Goal: Complete application form

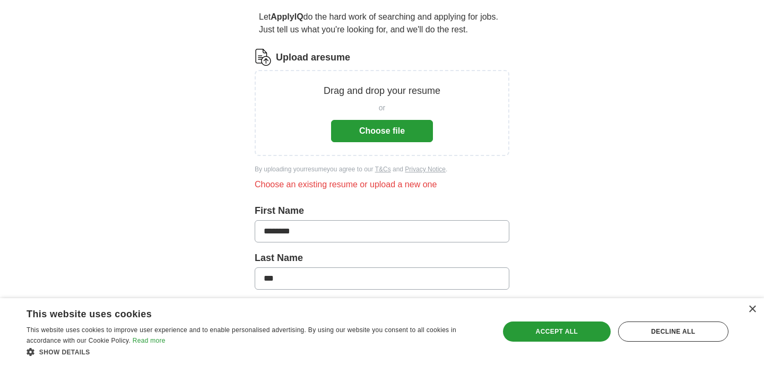
click at [393, 123] on button "Choose file" at bounding box center [382, 131] width 102 height 22
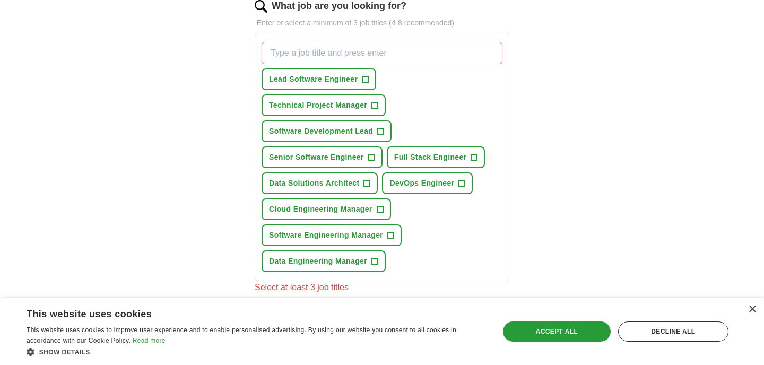
scroll to position [356, 0]
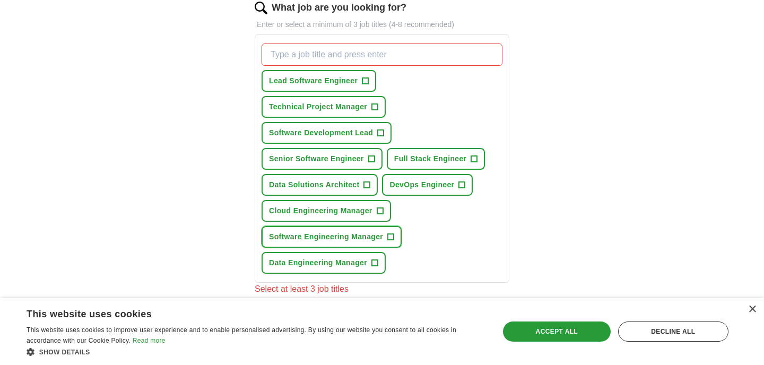
click at [388, 234] on span "+" at bounding box center [391, 237] width 6 height 8
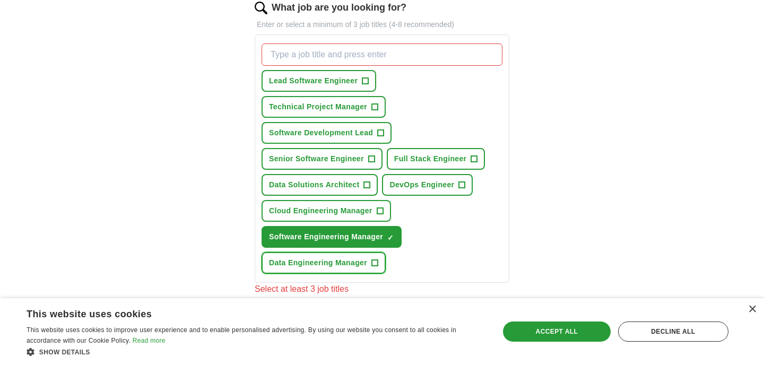
click at [365, 259] on span "Data Engineering Manager" at bounding box center [318, 262] width 98 height 11
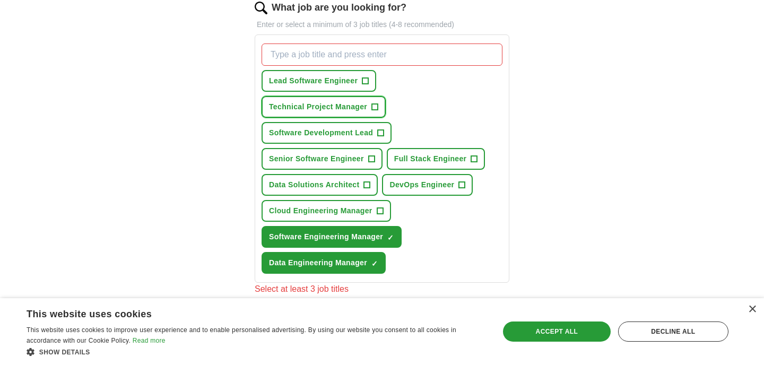
click at [374, 109] on span "+" at bounding box center [375, 107] width 6 height 8
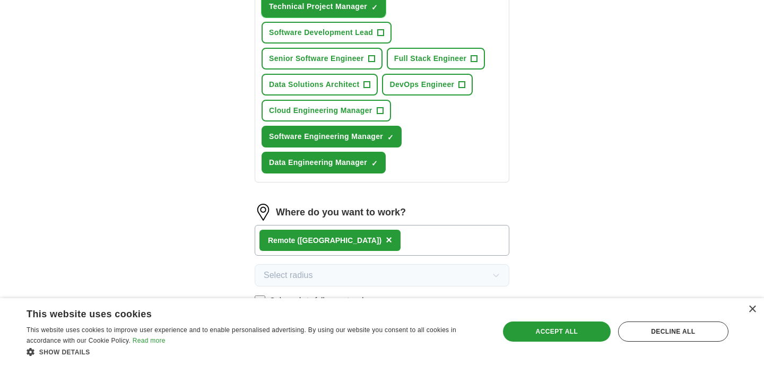
scroll to position [456, 0]
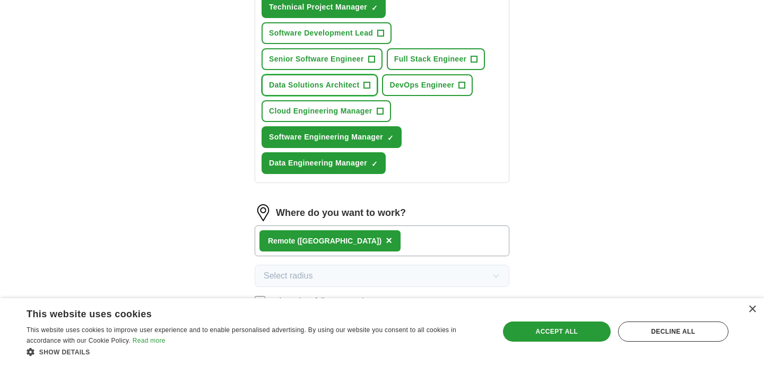
click at [344, 92] on button "Data Solutions Architect +" at bounding box center [320, 85] width 116 height 22
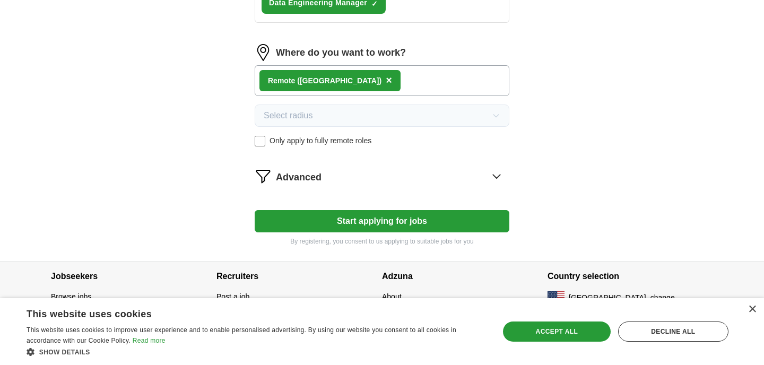
scroll to position [619, 0]
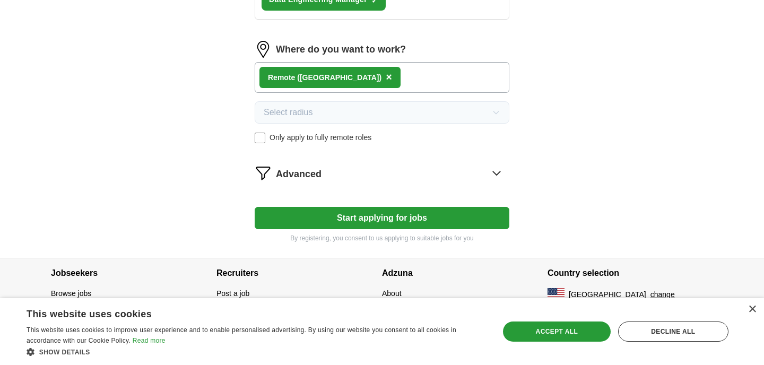
click at [430, 223] on button "Start applying for jobs" at bounding box center [382, 218] width 255 height 22
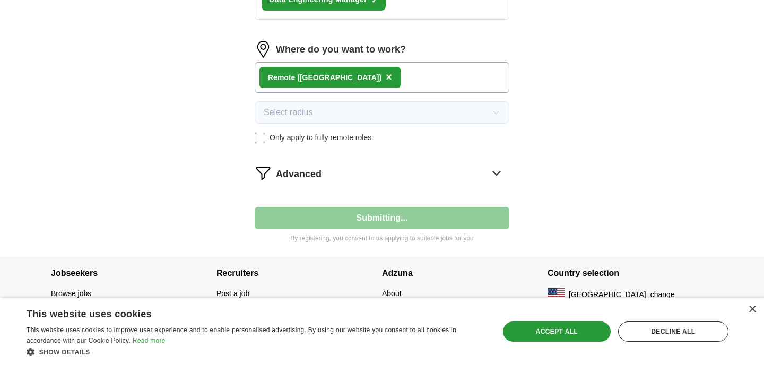
select select "**"
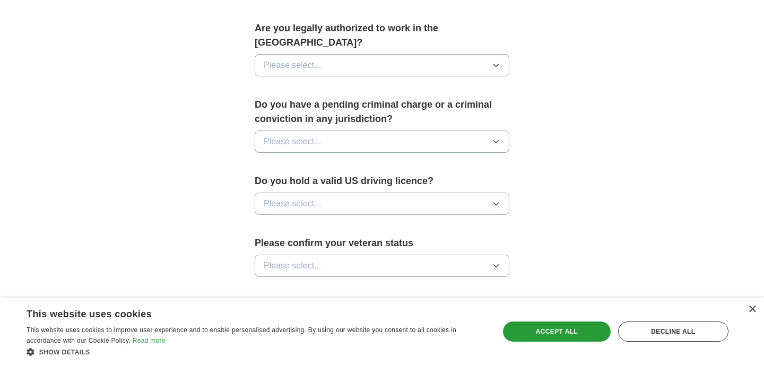
scroll to position [532, 0]
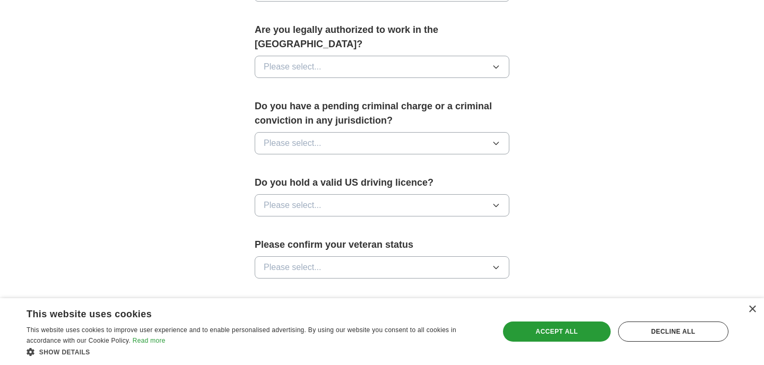
click at [455, 56] on button "Please select..." at bounding box center [382, 67] width 255 height 22
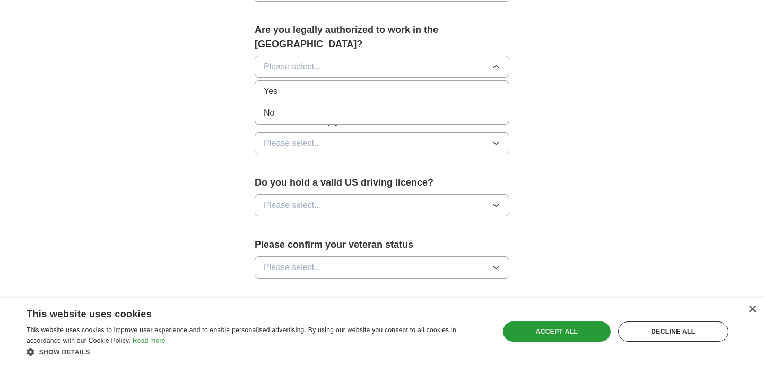
click at [433, 85] on div "Yes" at bounding box center [382, 91] width 237 height 13
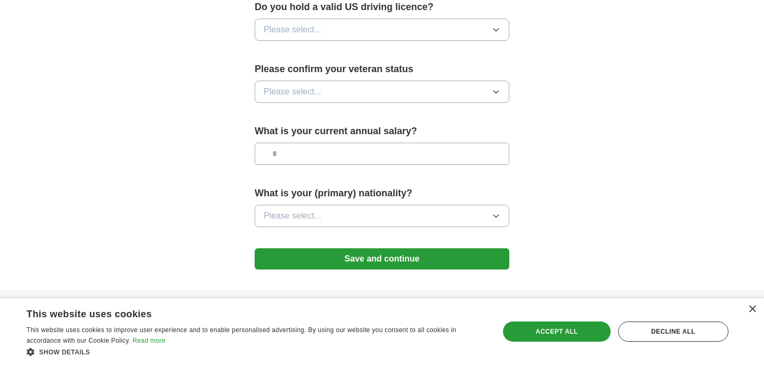
scroll to position [726, 0]
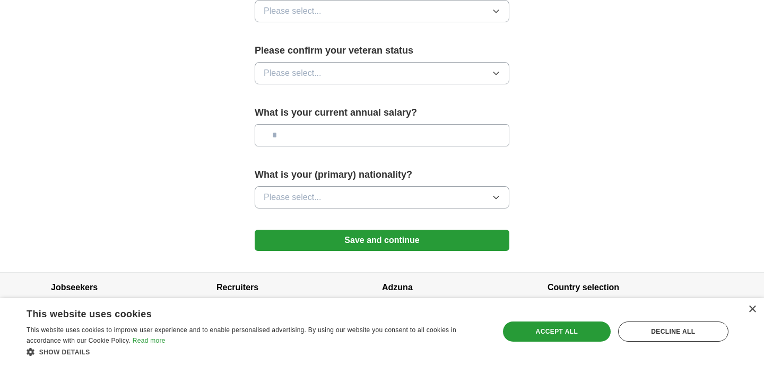
click at [397, 230] on button "Save and continue" at bounding box center [382, 240] width 255 height 21
